Goal: Transaction & Acquisition: Subscribe to service/newsletter

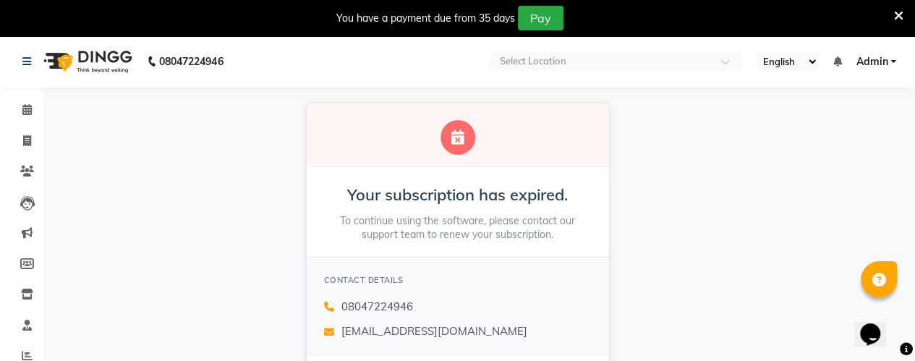
scroll to position [108, 0]
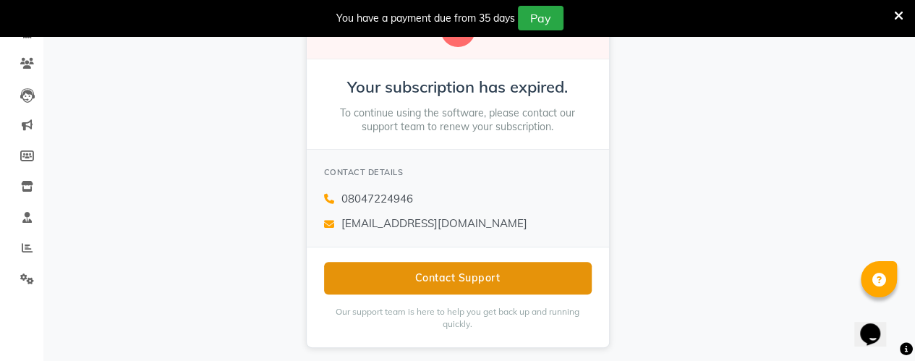
click at [528, 275] on button "Contact Support" at bounding box center [457, 278] width 267 height 33
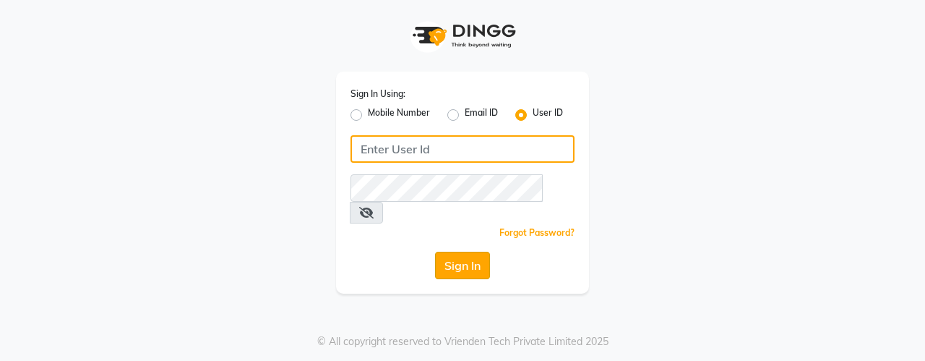
type input "cocosalon2024"
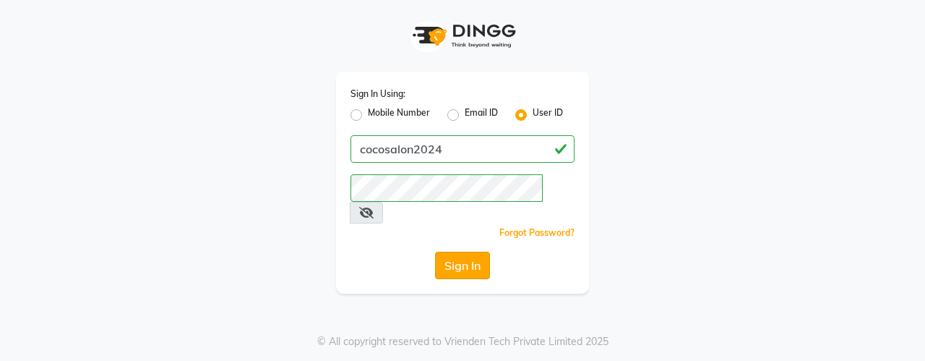
click at [461, 252] on button "Sign In" at bounding box center [462, 265] width 55 height 27
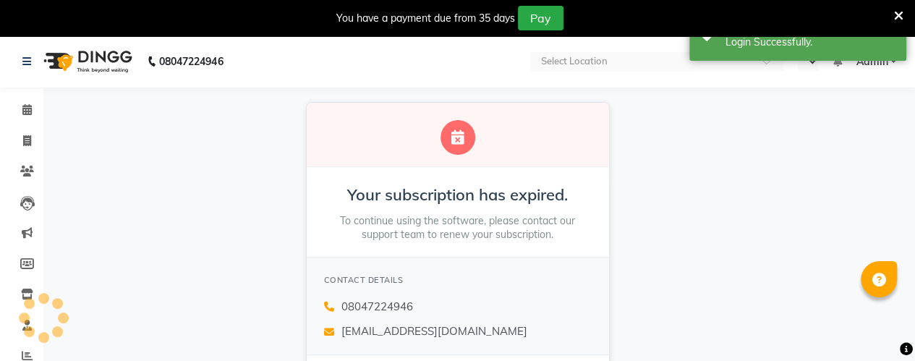
select select "en"
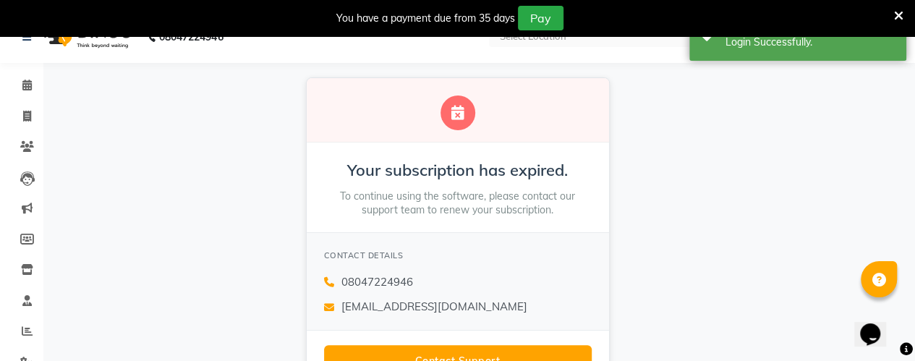
scroll to position [20, 0]
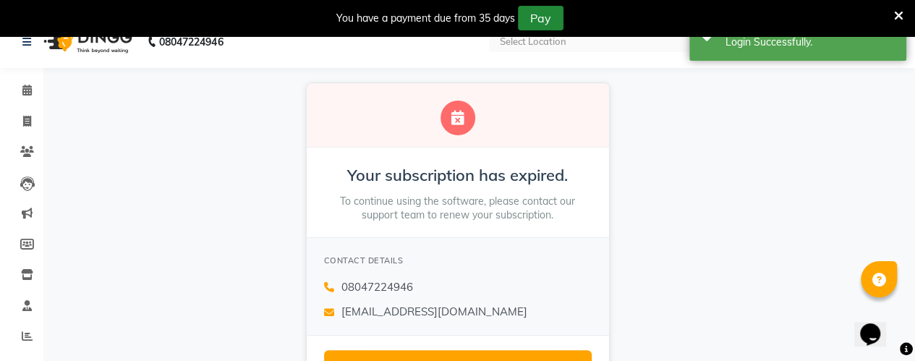
click at [547, 22] on button "Pay" at bounding box center [541, 18] width 46 height 25
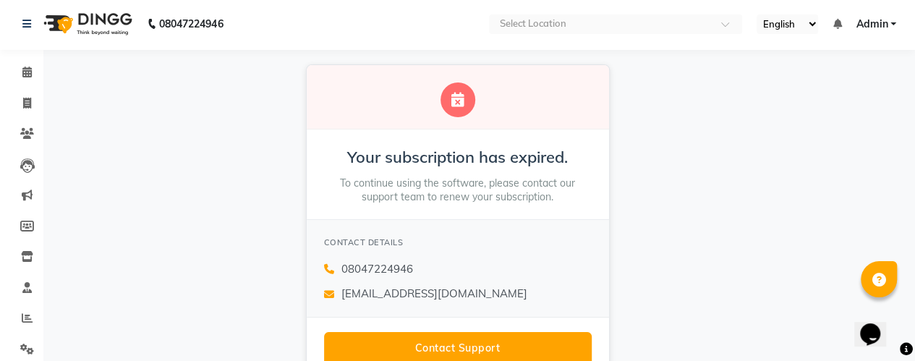
scroll to position [0, 0]
